Goal: Information Seeking & Learning: Understand process/instructions

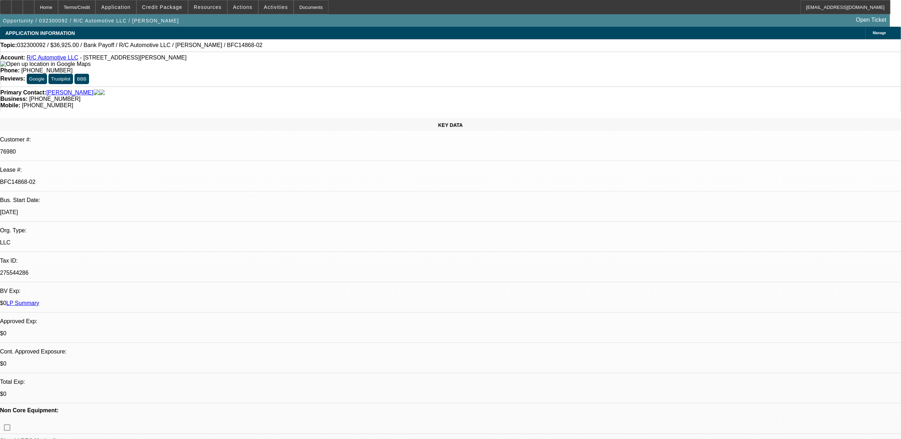
select select "0"
select select "2"
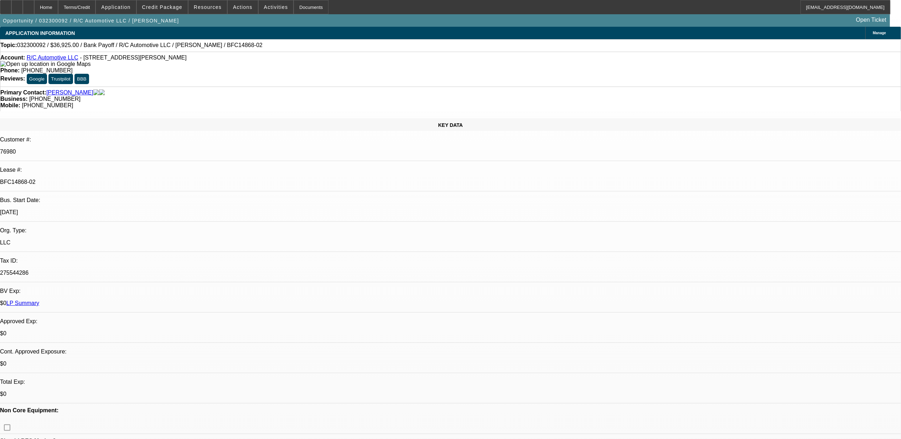
select select "0"
select select "2"
select select "0"
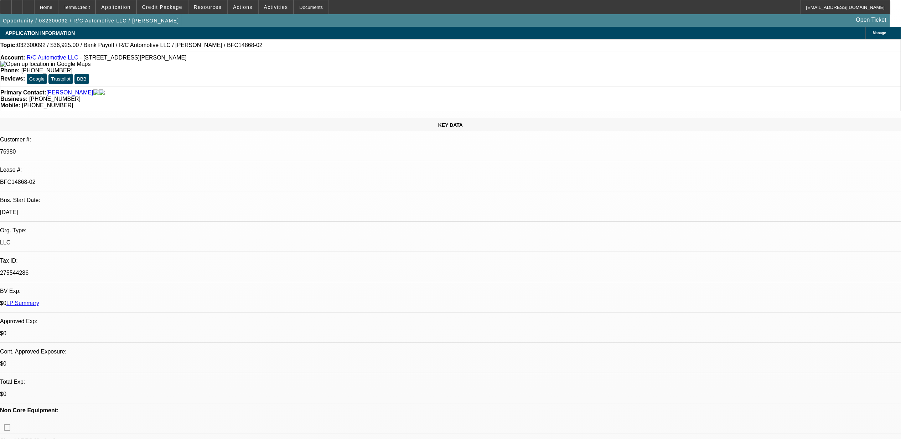
select select "0"
select select "1"
select select "6"
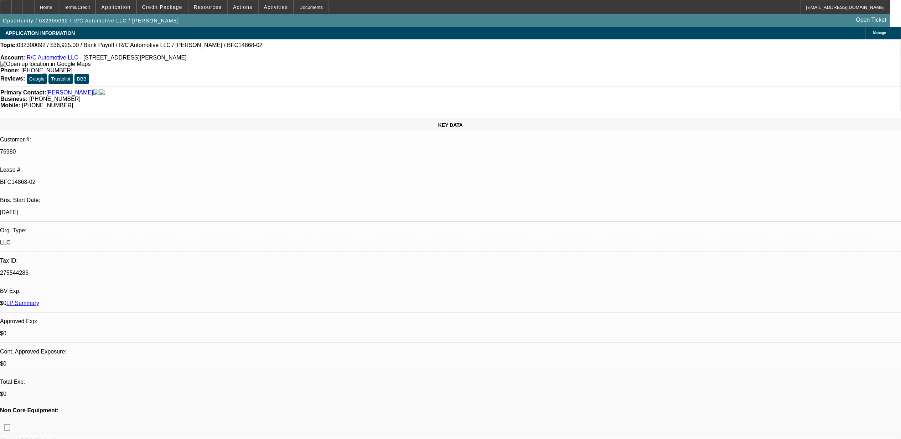
select select "1"
select select "2"
select select "6"
select select "1"
select select "2"
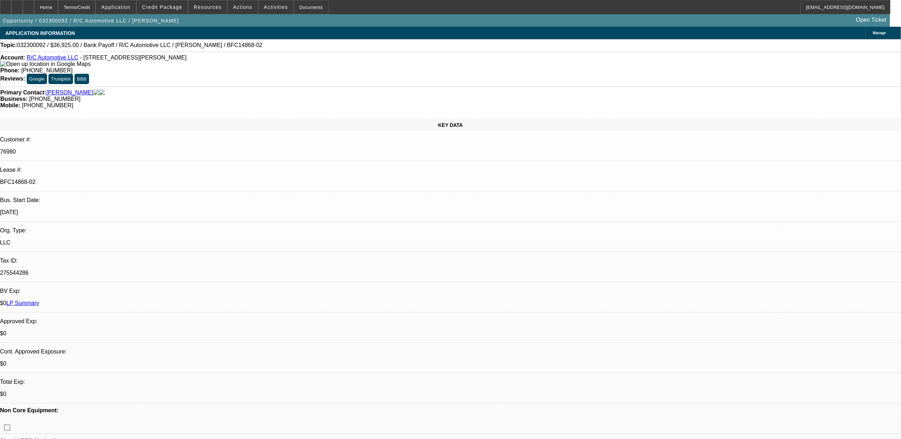
select select "6"
select select "1"
select select "6"
click at [39, 300] on link "LP Summary" at bounding box center [22, 303] width 33 height 6
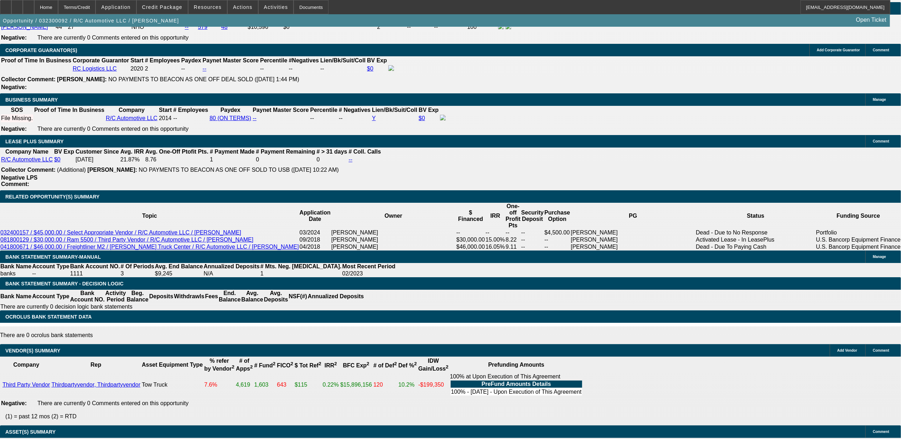
scroll to position [997, 0]
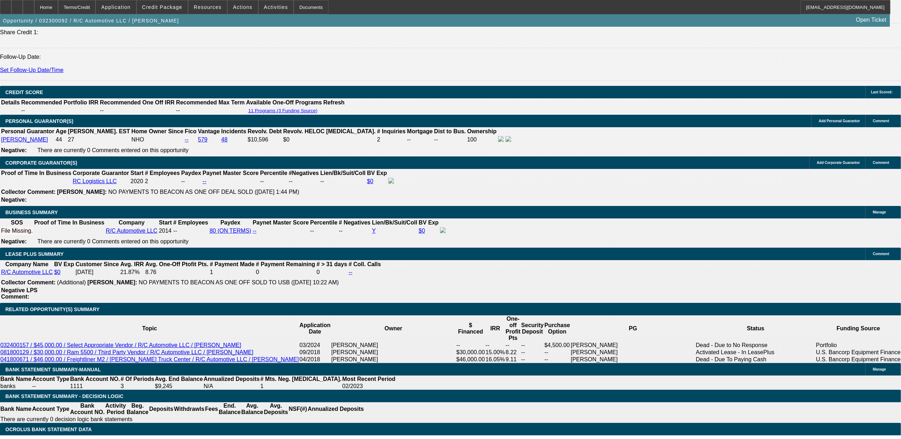
drag, startPoint x: 184, startPoint y: 254, endPoint x: 210, endPoint y: 258, distance: 26.3
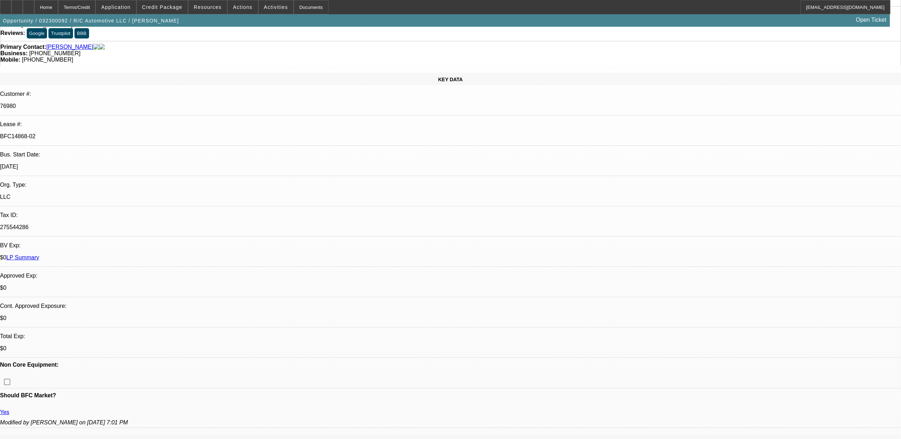
scroll to position [0, 0]
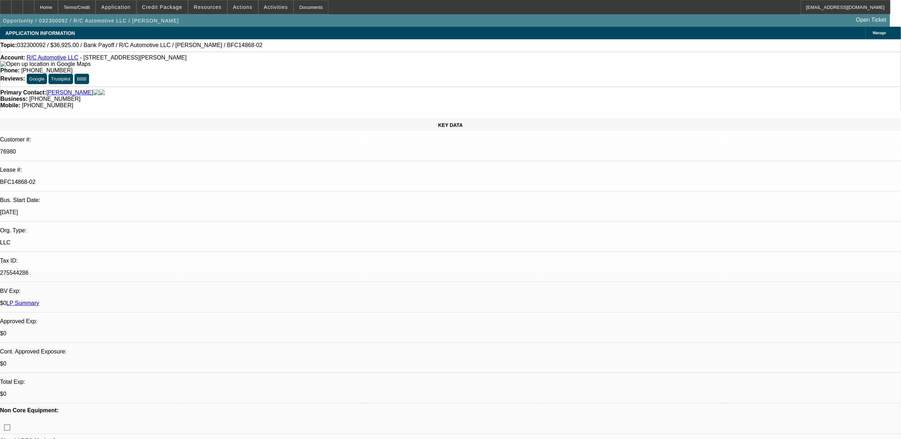
drag, startPoint x: 134, startPoint y: 131, endPoint x: 106, endPoint y: 133, distance: 28.2
click at [105, 209] on div "[DATE]" at bounding box center [450, 212] width 901 height 6
drag, startPoint x: 106, startPoint y: 133, endPoint x: 151, endPoint y: 141, distance: 46.0
click at [151, 239] on p "LLC" at bounding box center [450, 242] width 901 height 6
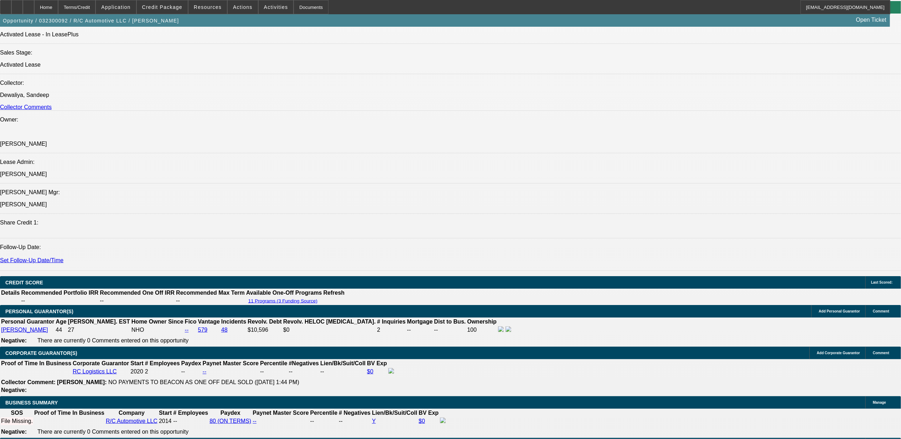
scroll to position [1187, 0]
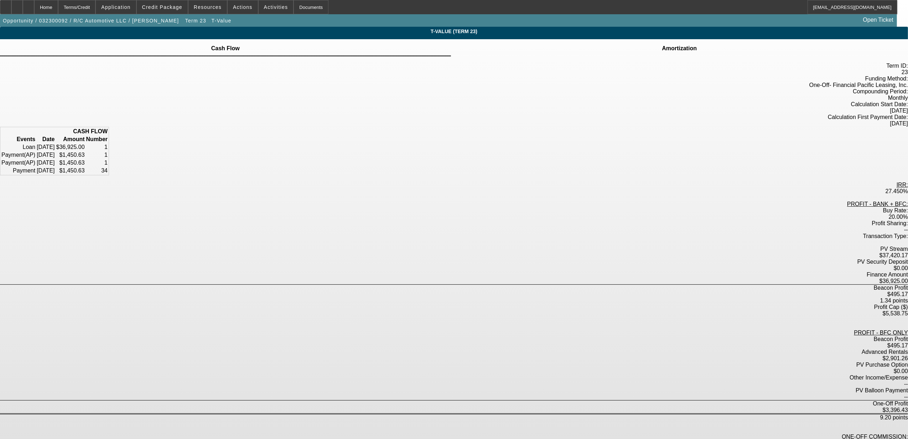
click at [661, 52] on td "Amortization" at bounding box center [679, 48] width 36 height 6
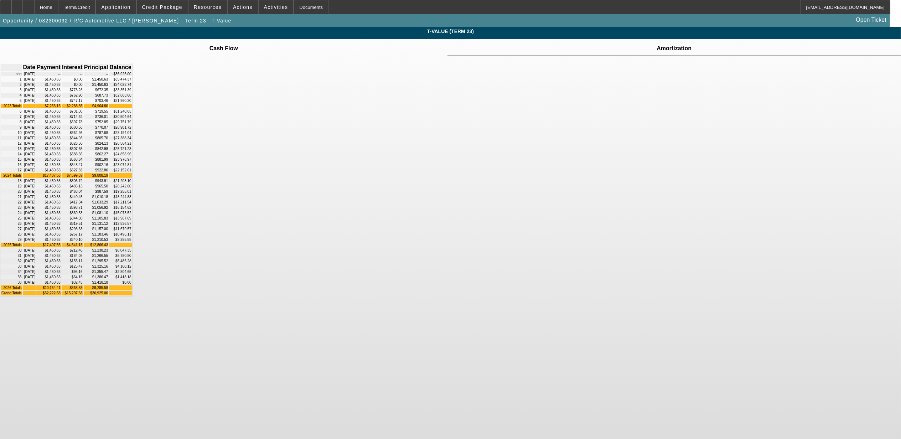
scroll to position [35, 0]
drag, startPoint x: 583, startPoint y: 54, endPoint x: 556, endPoint y: 58, distance: 27.3
click at [131, 77] on td "$35,474.37" at bounding box center [120, 79] width 22 height 5
drag, startPoint x: 556, startPoint y: 58, endPoint x: 650, endPoint y: 90, distance: 100.3
click at [650, 90] on div "Date Payment Interest Principal Balance Loan [DATE] -- -- -- $36,925.00 1 [DATE…" at bounding box center [450, 179] width 901 height 246
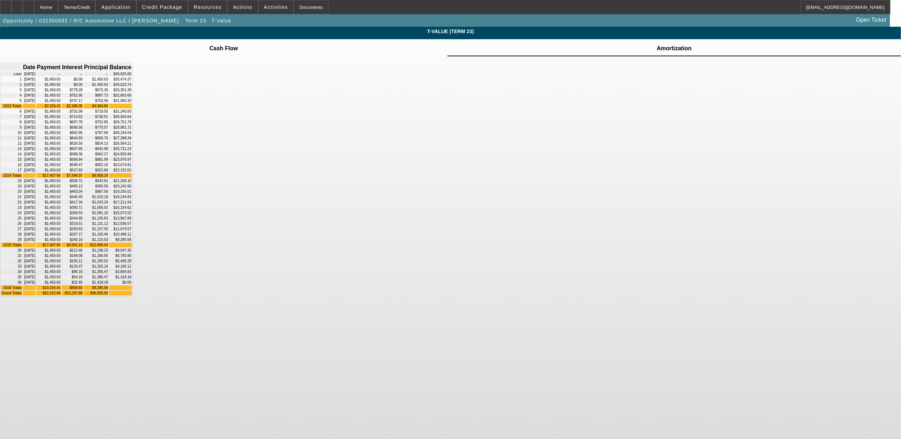
drag, startPoint x: 588, startPoint y: 53, endPoint x: 530, endPoint y: 56, distance: 58.1
click at [132, 77] on tr "1 [DATE] $1,450.63 $0.00 $1,450.63 $35,474.37" at bounding box center [66, 79] width 131 height 5
click at [58, 8] on div "Home" at bounding box center [46, 7] width 24 height 14
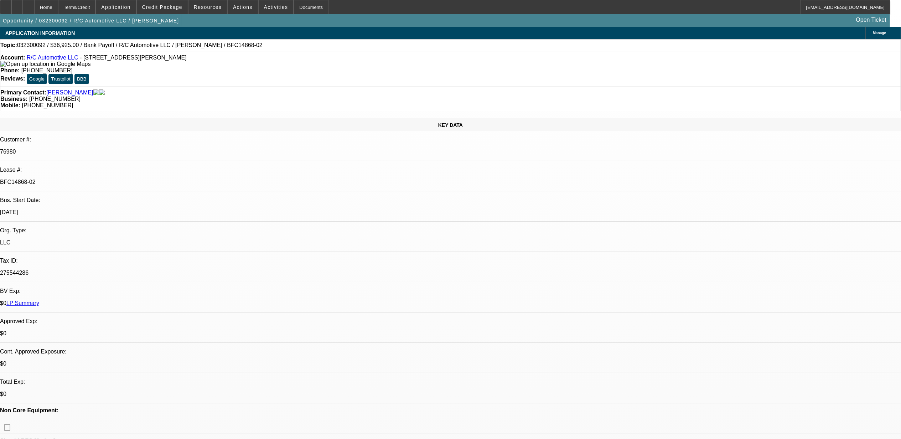
select select "0"
select select "6"
select select "0"
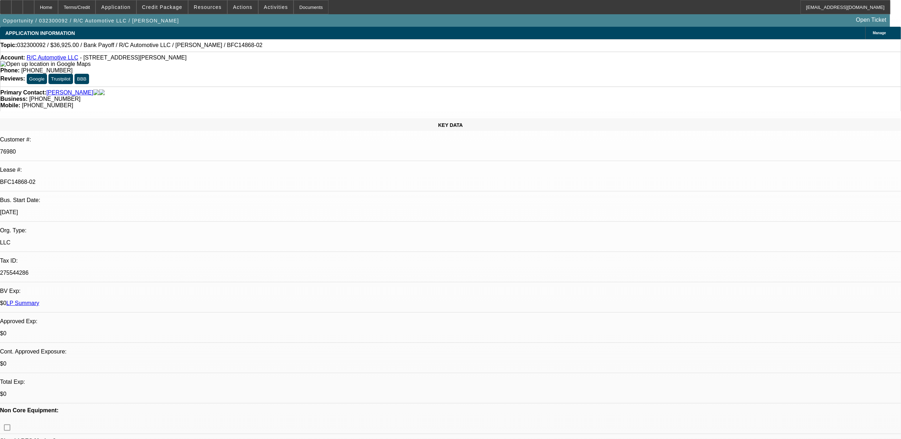
select select "2"
select select "0"
select select "6"
select select "0"
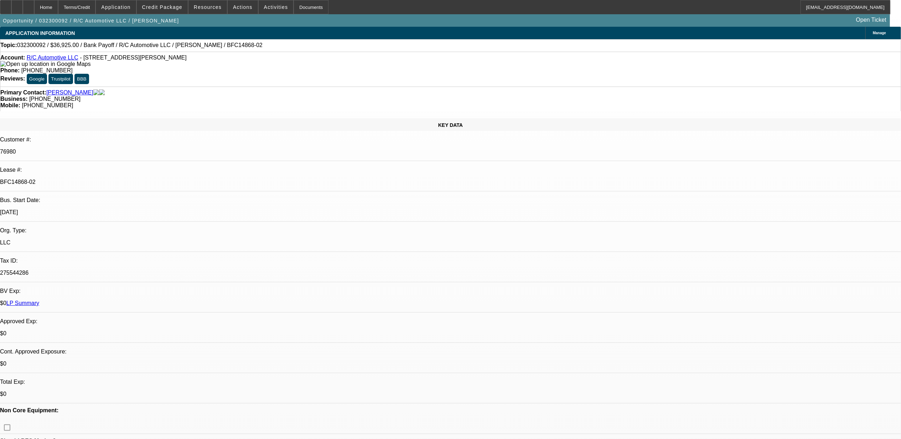
select select "2"
select select "0"
select select "6"
select select "0"
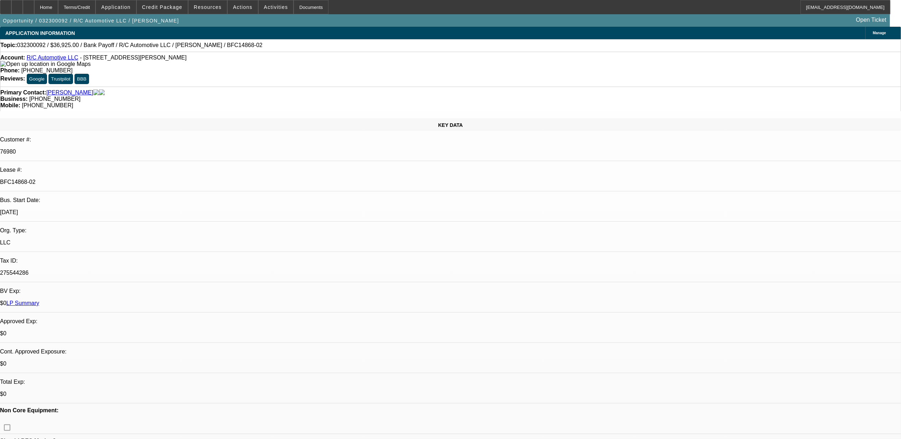
select select "0"
select select "6"
select select "0.1"
select select "0"
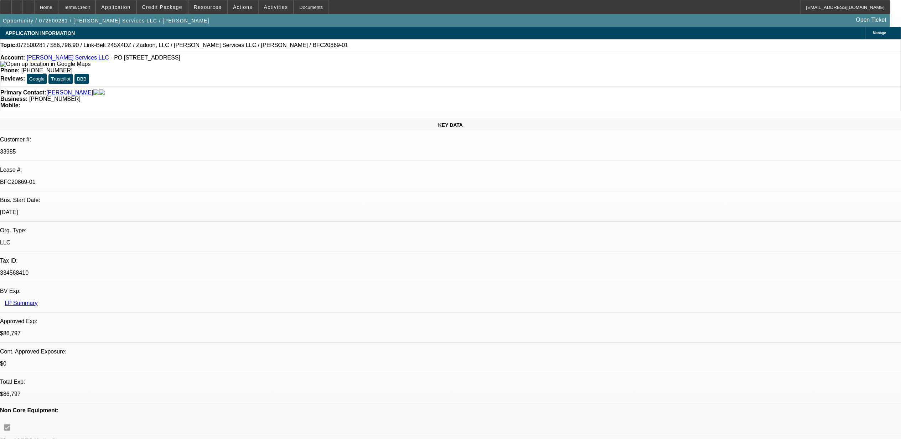
select select "0"
select select "0.1"
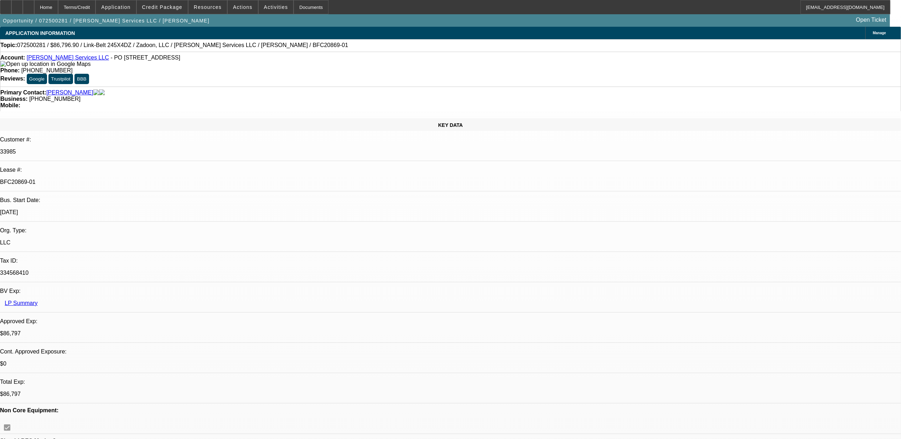
select select "0"
select select "0.1"
select select "0"
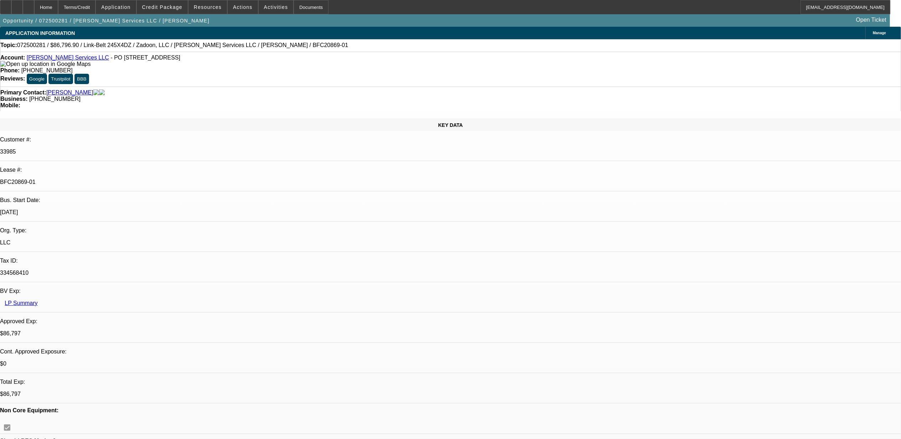
select select "1"
select select "2"
select select "6"
select select "1"
select select "2"
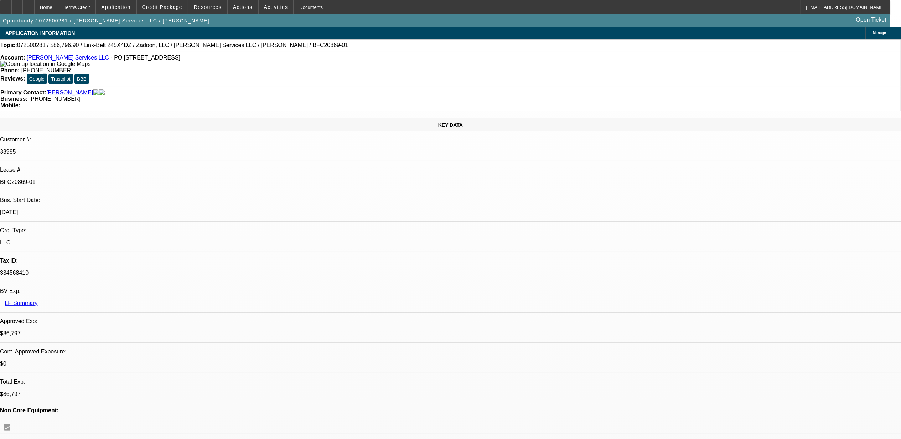
select select "6"
select select "1"
select select "6"
select select "1"
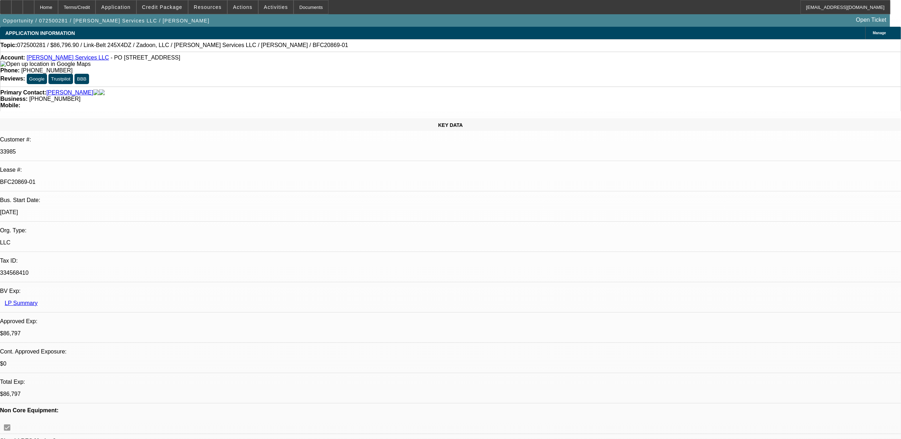
select select "1"
select select "6"
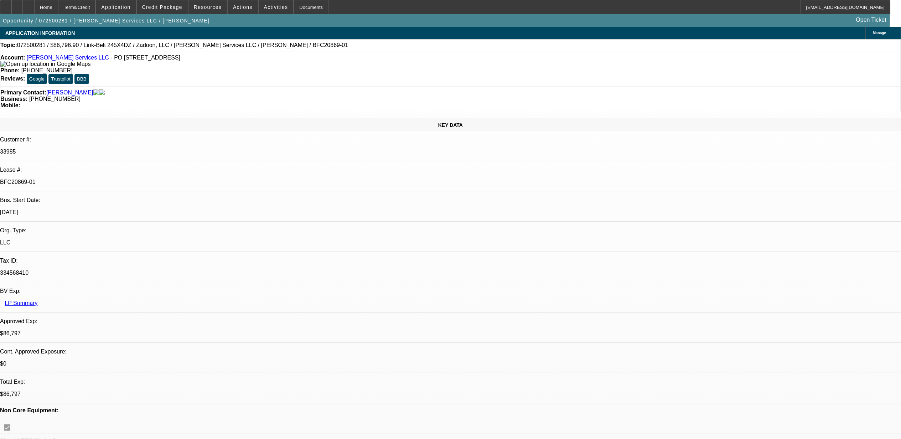
drag, startPoint x: 690, startPoint y: 80, endPoint x: 690, endPoint y: 76, distance: 4.3
drag, startPoint x: 690, startPoint y: 76, endPoint x: 697, endPoint y: 62, distance: 15.5
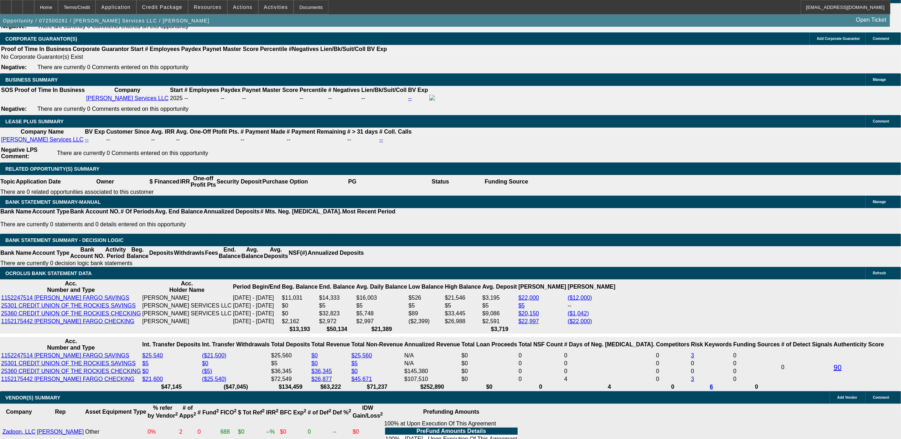
scroll to position [1140, 0]
